Goal: Transaction & Acquisition: Purchase product/service

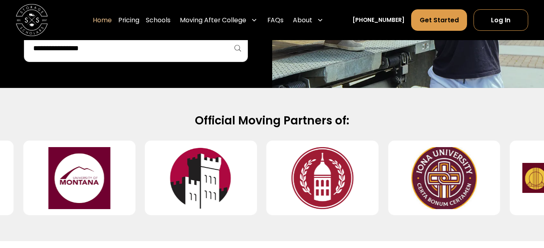
scroll to position [285, 0]
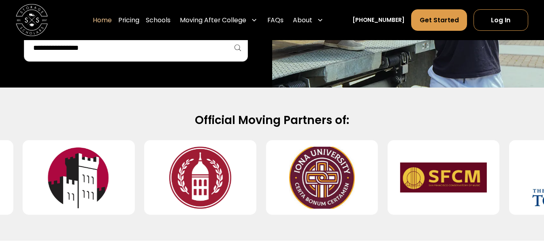
click at [175, 50] on input "search" at bounding box center [135, 48] width 207 height 14
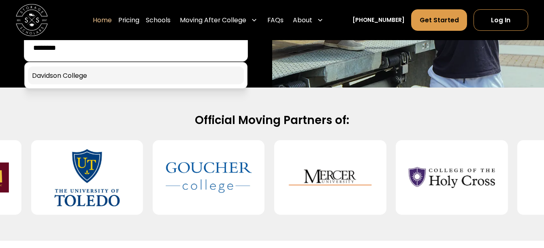
type input "********"
click at [154, 80] on link at bounding box center [136, 75] width 216 height 18
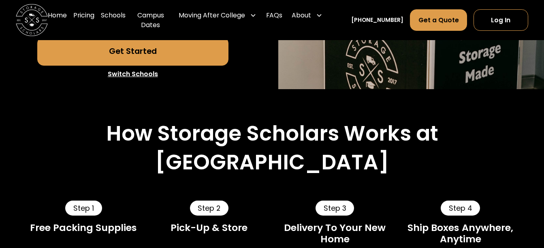
scroll to position [216, 0]
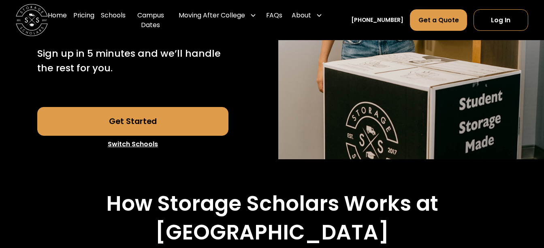
click at [117, 136] on link "Get Started" at bounding box center [132, 121] width 191 height 29
